Goal: Navigation & Orientation: Go to known website

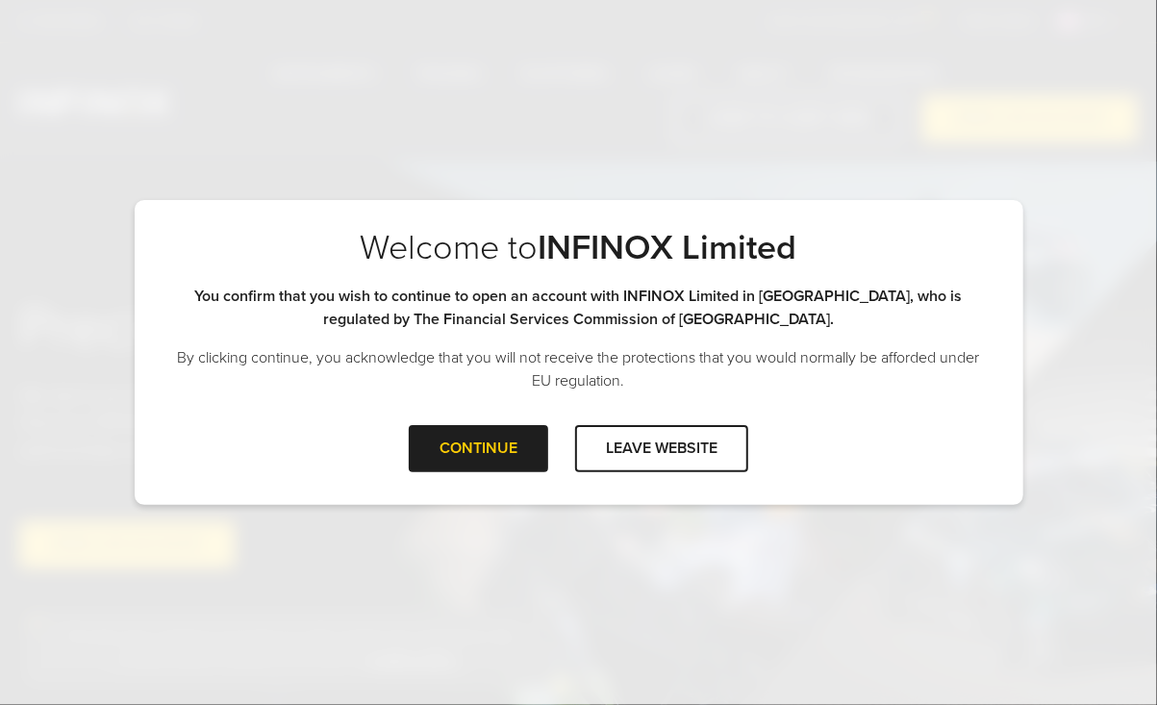
click at [512, 424] on div "Welcome to INFINOX Limited You confirm that you wish to continue to open an acc…" at bounding box center [579, 326] width 888 height 198
click at [479, 448] on div at bounding box center [479, 448] width 0 height 0
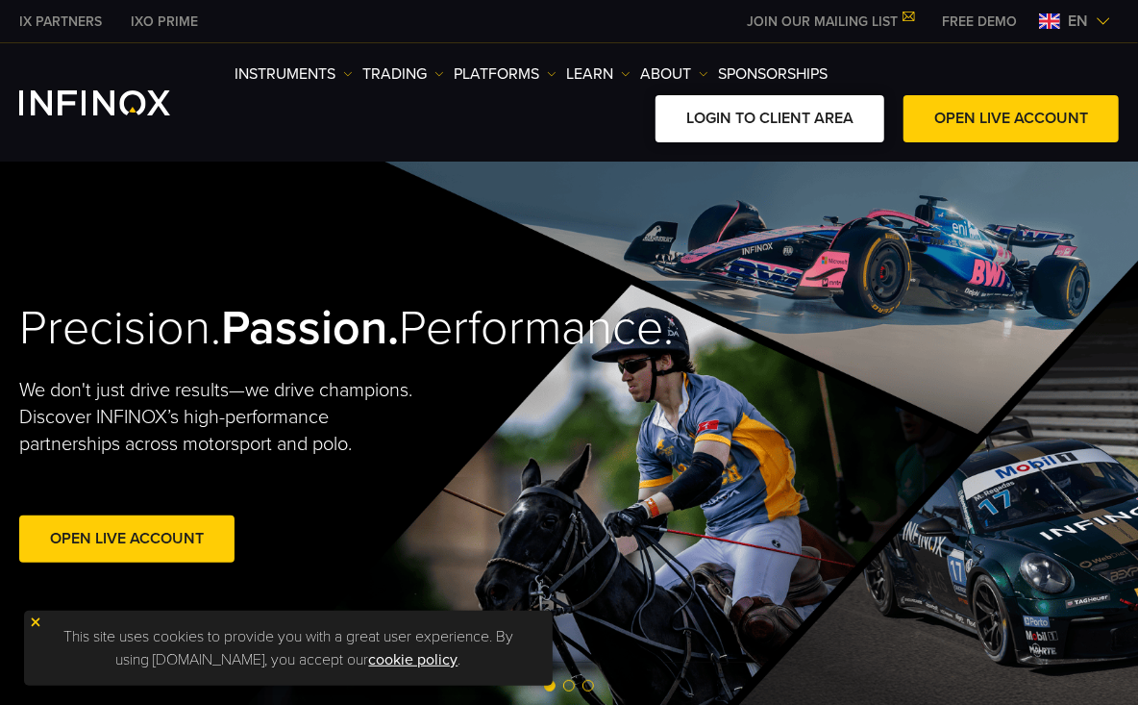
click at [798, 127] on link "LOGIN TO CLIENT AREA" at bounding box center [770, 118] width 229 height 47
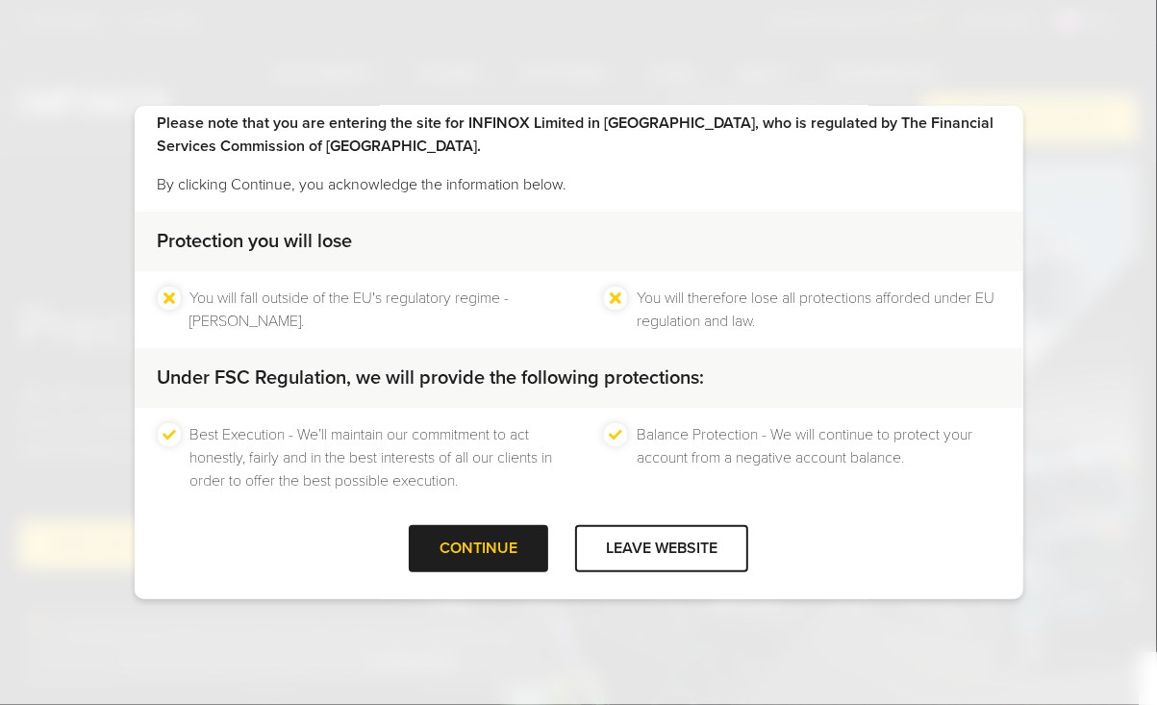
scroll to position [64, 0]
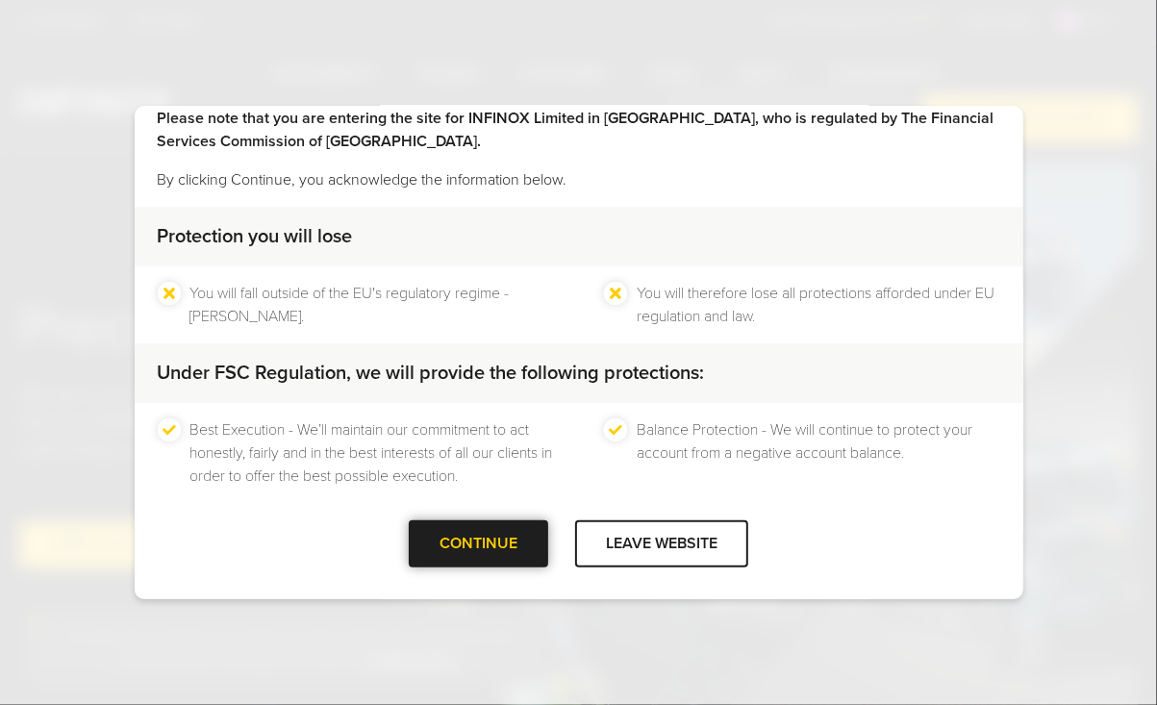
click at [501, 554] on div "CONTINUE" at bounding box center [478, 543] width 139 height 47
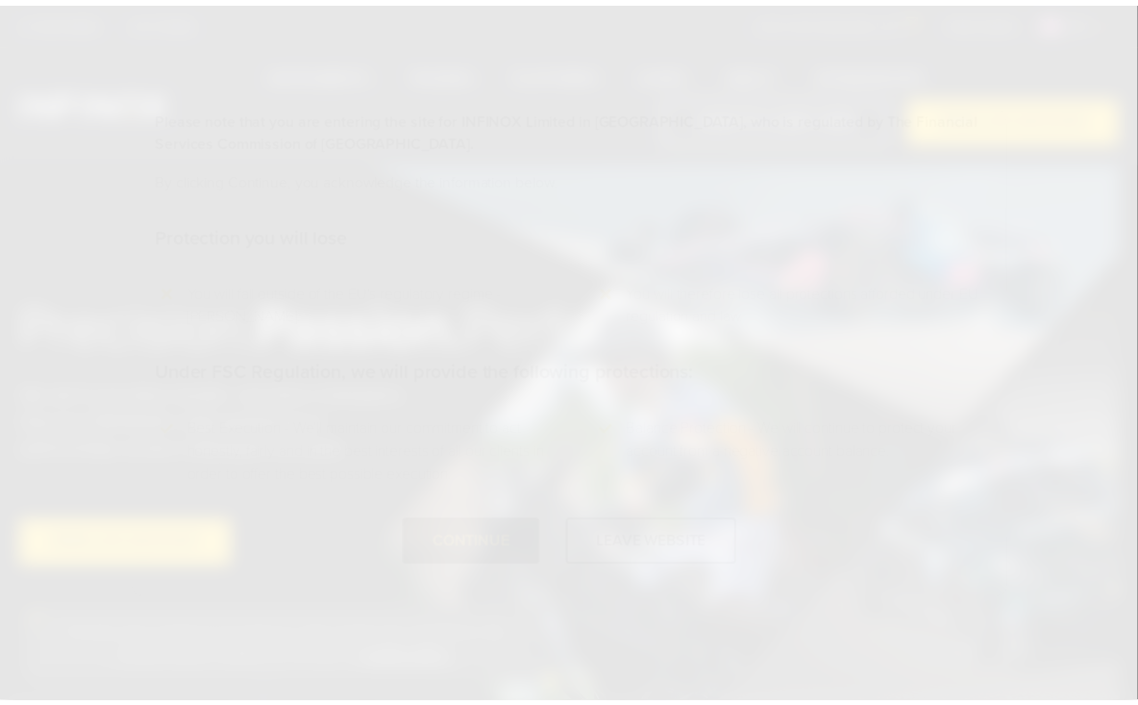
scroll to position [0, 0]
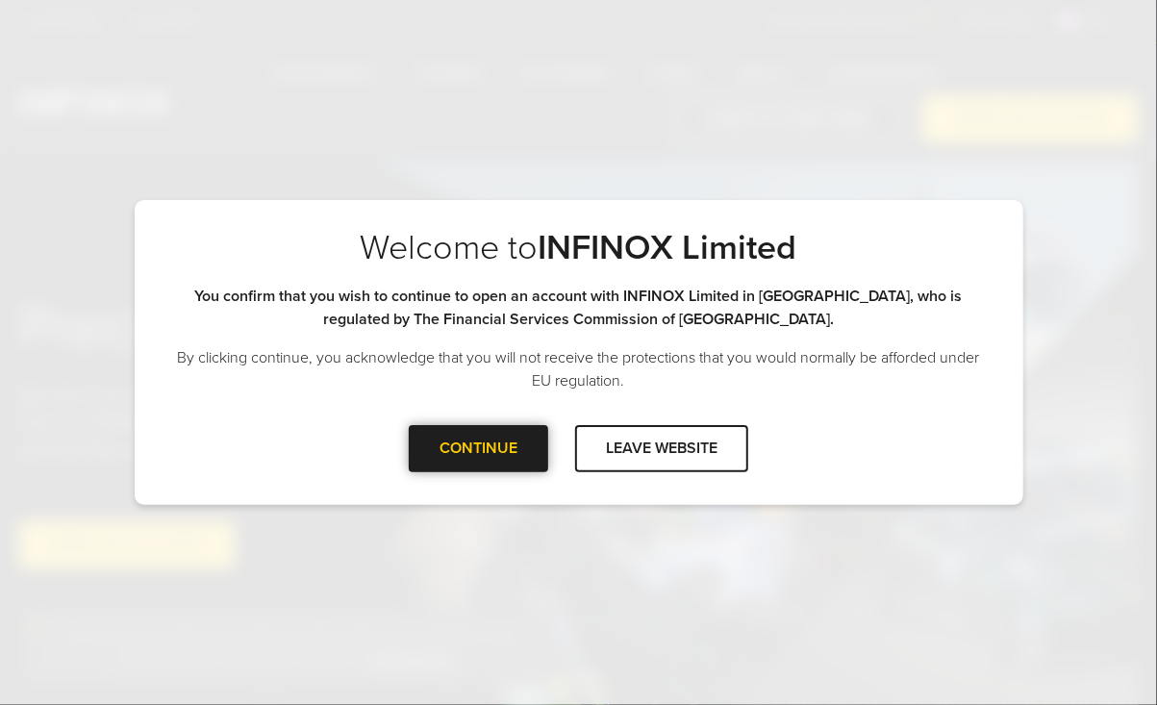
click at [489, 448] on div "CONTINUE" at bounding box center [478, 448] width 139 height 47
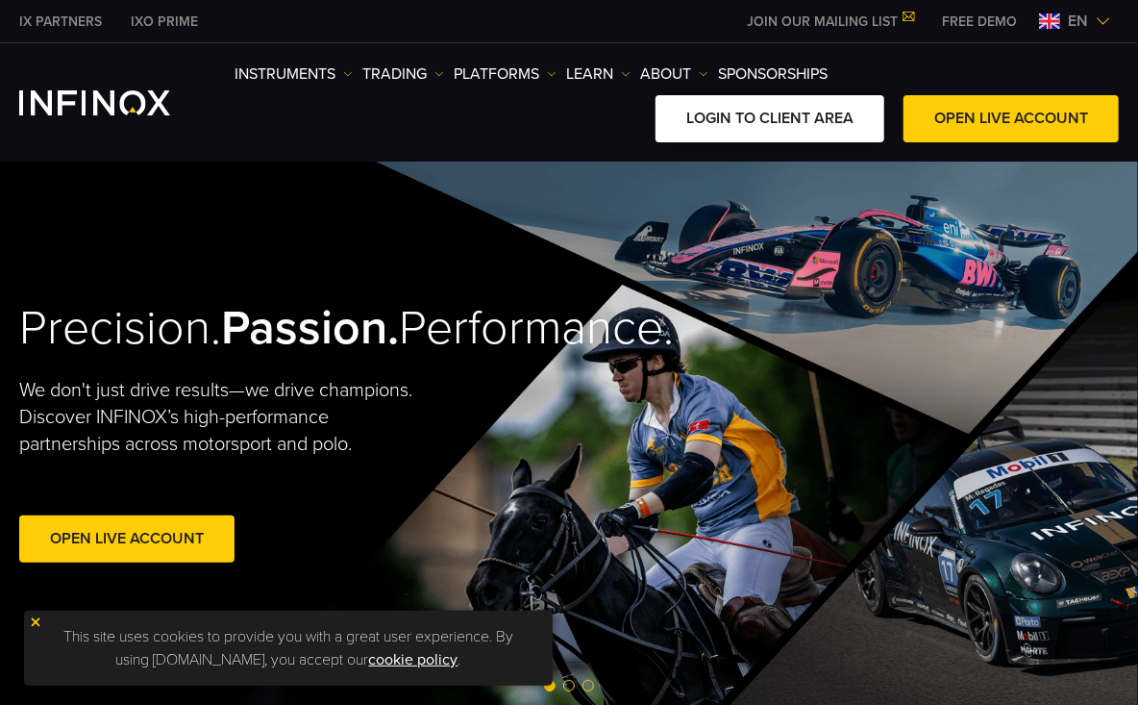
click at [827, 134] on link "LOGIN TO CLIENT AREA" at bounding box center [770, 118] width 229 height 47
